Goal: Information Seeking & Learning: Learn about a topic

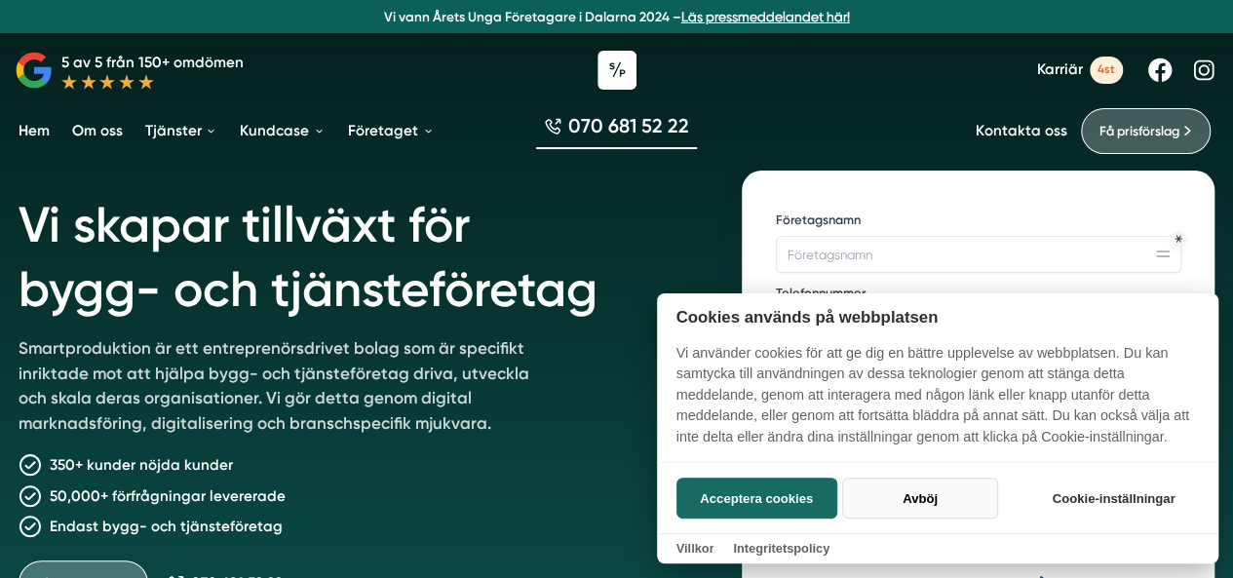
click at [899, 500] on button "Avböj" at bounding box center [919, 498] width 155 height 41
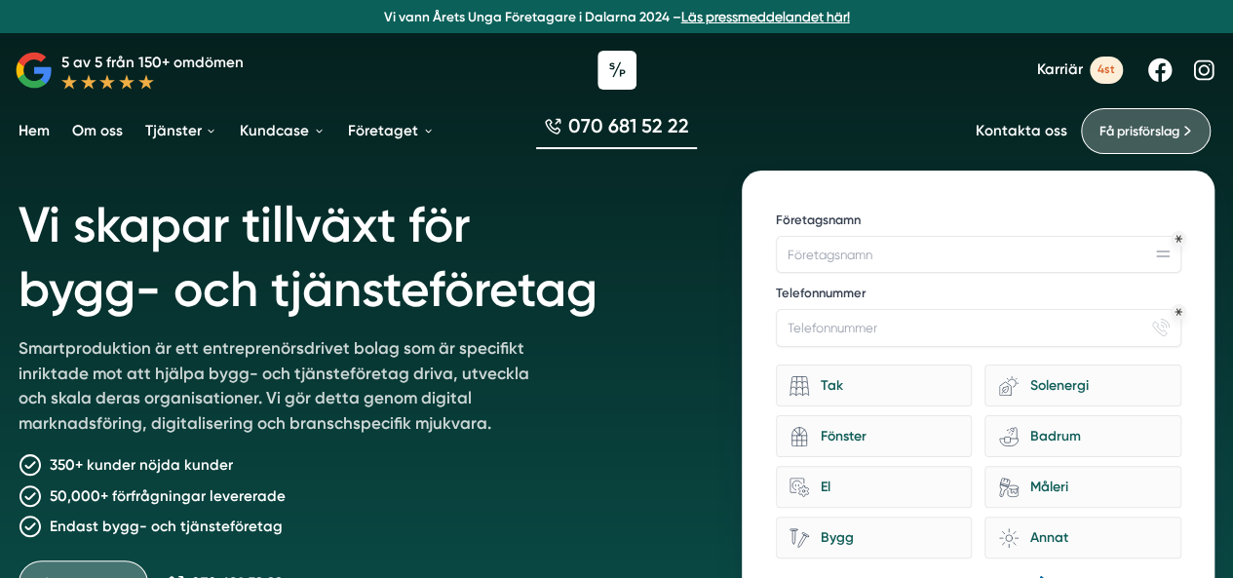
click at [608, 418] on div "Vi skapar tillväxt för bygg- och tjänsteföretag Smartproduktion är ett entrepre…" at bounding box center [359, 429] width 680 height 517
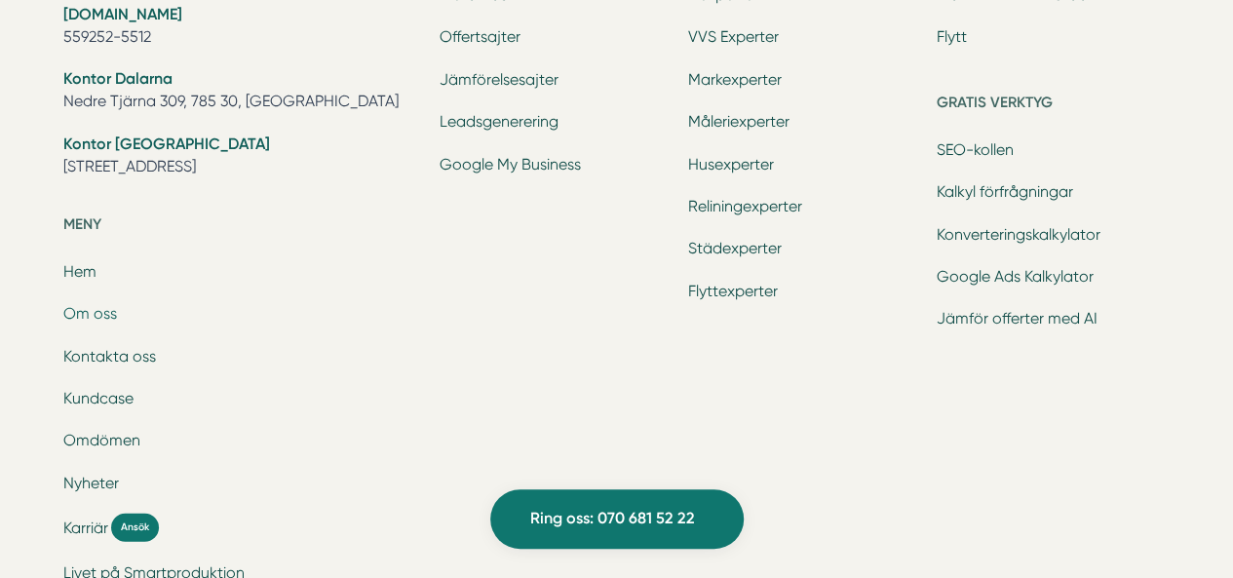
scroll to position [6337, 0]
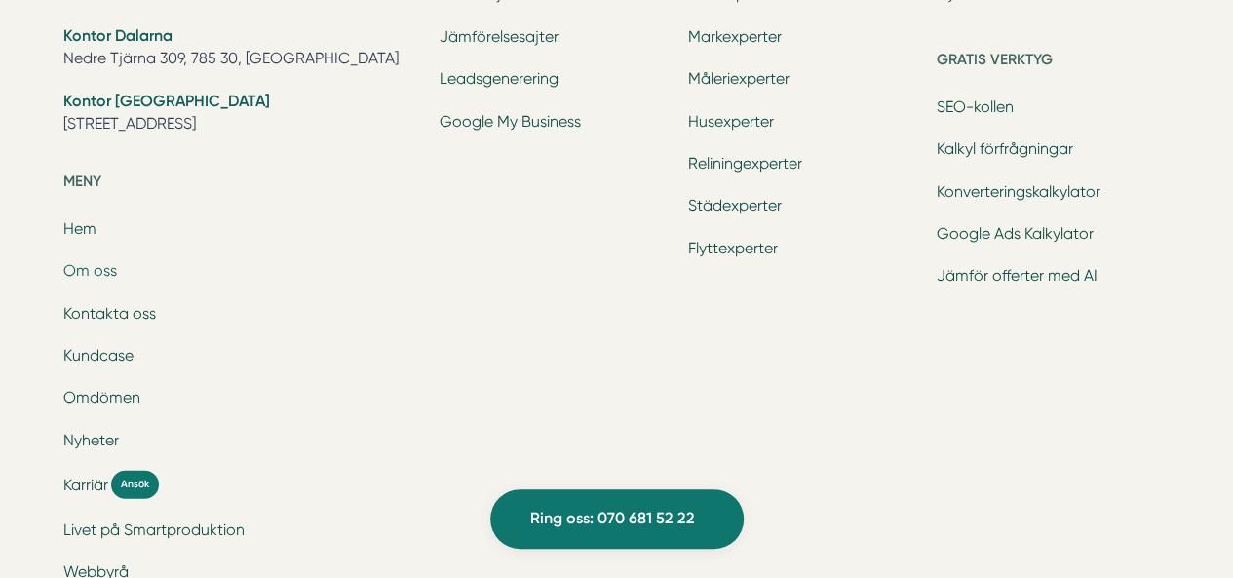
click at [90, 268] on link "Om oss" at bounding box center [90, 270] width 54 height 19
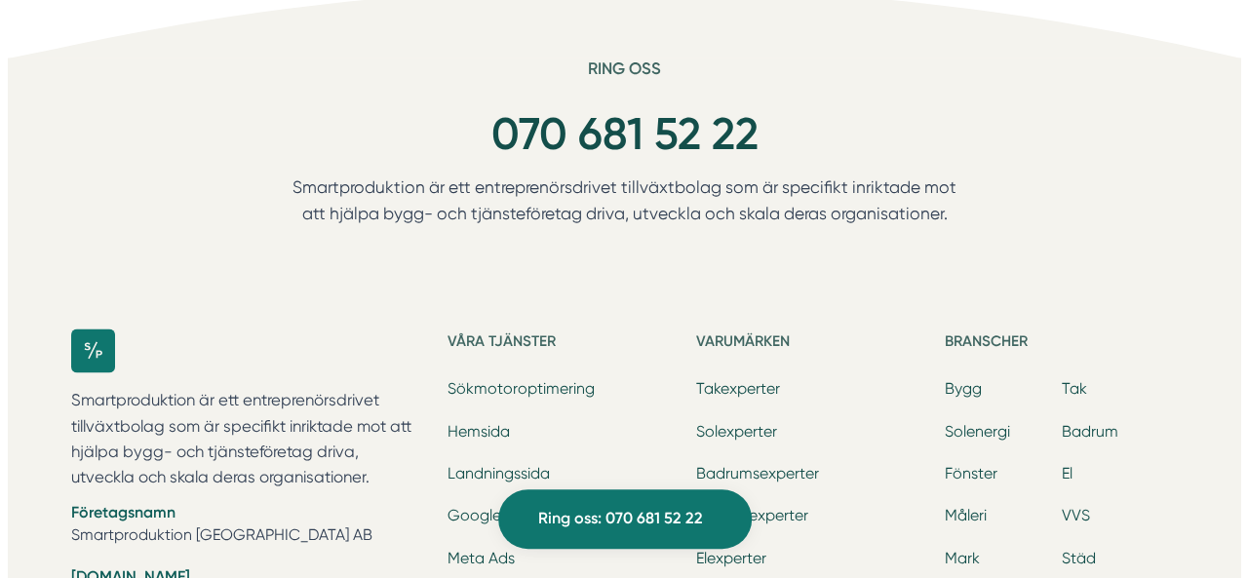
scroll to position [5557, 0]
